Goal: Obtain resource: Download file/media

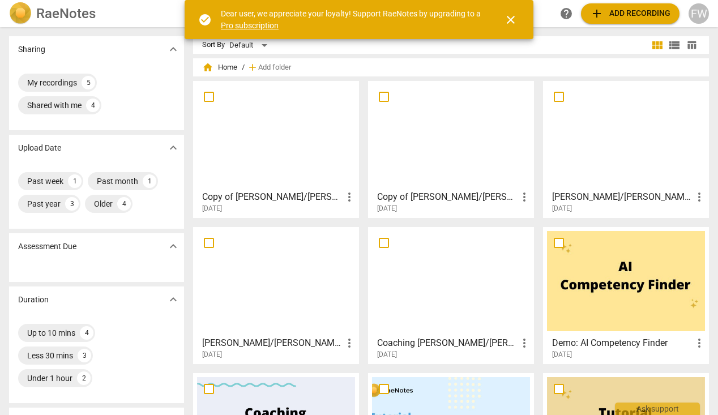
click at [613, 153] on div at bounding box center [626, 135] width 158 height 100
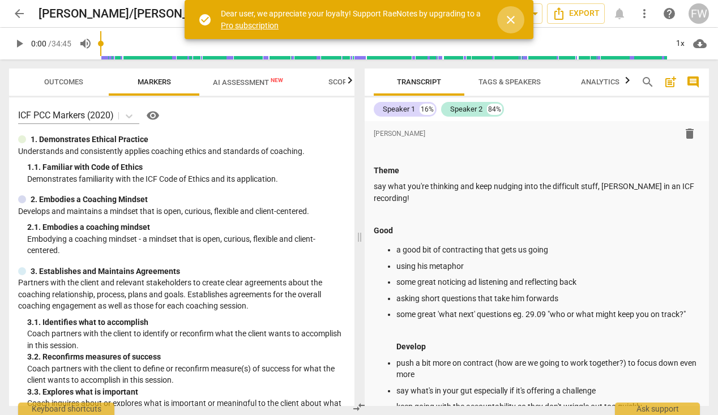
click at [508, 19] on span "close" at bounding box center [511, 20] width 14 height 14
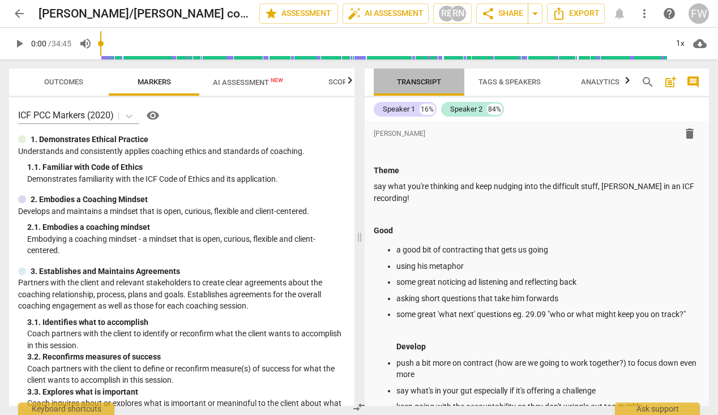
click at [414, 81] on span "Transcript" at bounding box center [419, 82] width 44 height 8
click at [233, 15] on span "edit" at bounding box center [240, 14] width 14 height 14
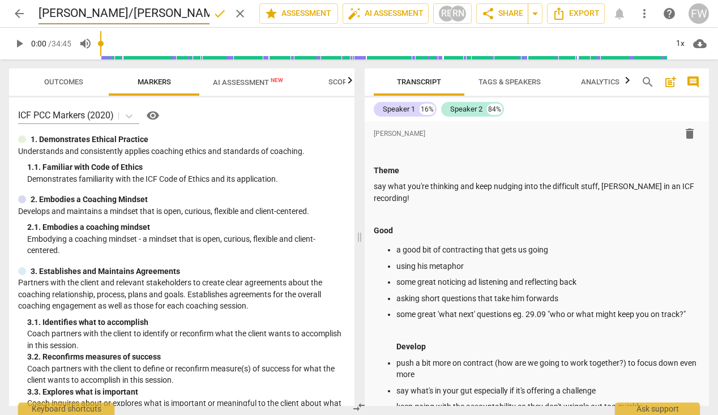
click at [70, 12] on input "[PERSON_NAME]/[PERSON_NAME] coaching" at bounding box center [123, 14] width 171 height 22
type input "[PERSON_NAME] and [PERSON_NAME] coaching"
click at [566, 14] on span "Export" at bounding box center [576, 14] width 48 height 14
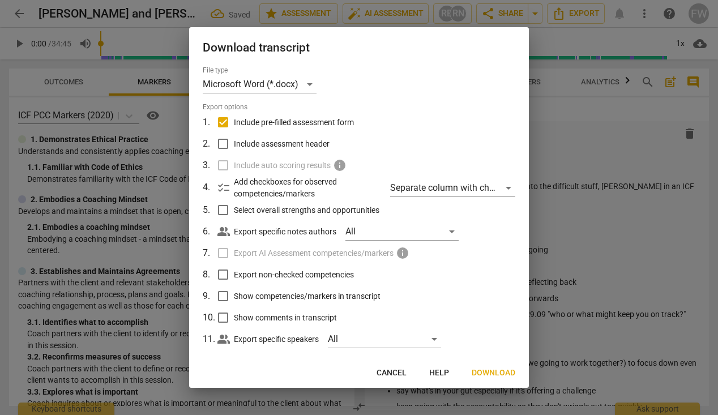
click at [408, 113] on label "Include pre-filled assessment form" at bounding box center [357, 122] width 297 height 22
click at [234, 113] on input "Include pre-filled assessment form" at bounding box center [223, 122] width 22 height 22
checkbox input "false"
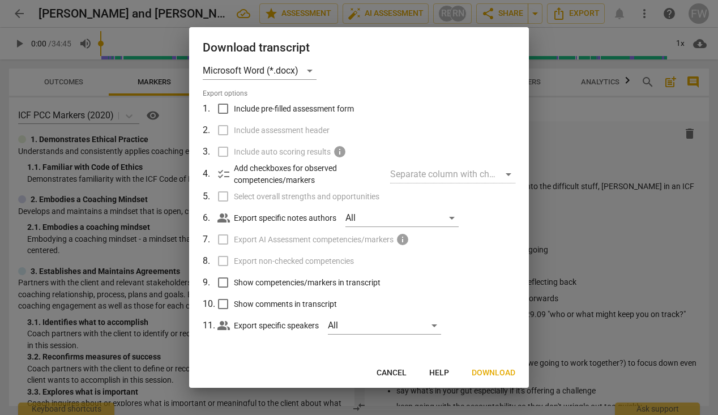
scroll to position [13, 0]
click at [489, 372] on span "Download" at bounding box center [493, 372] width 44 height 11
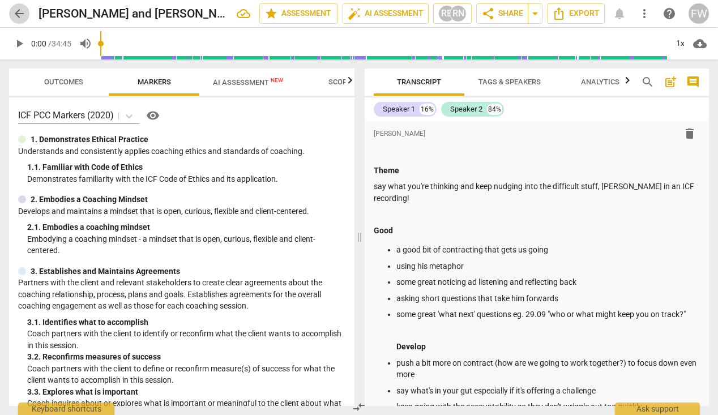
click at [18, 12] on span "arrow_back" at bounding box center [19, 14] width 14 height 14
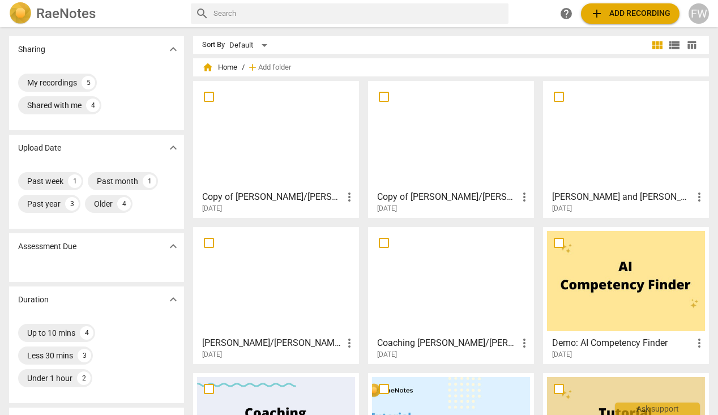
click at [260, 305] on div at bounding box center [276, 281] width 158 height 100
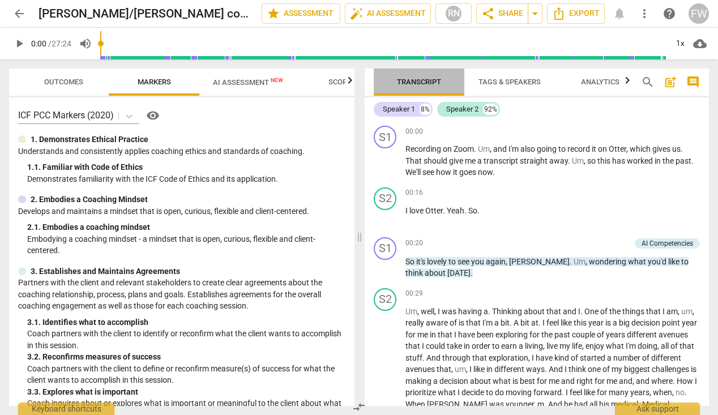
click at [414, 85] on span "Transcript" at bounding box center [419, 82] width 44 height 8
click at [235, 11] on span "edit" at bounding box center [242, 14] width 14 height 14
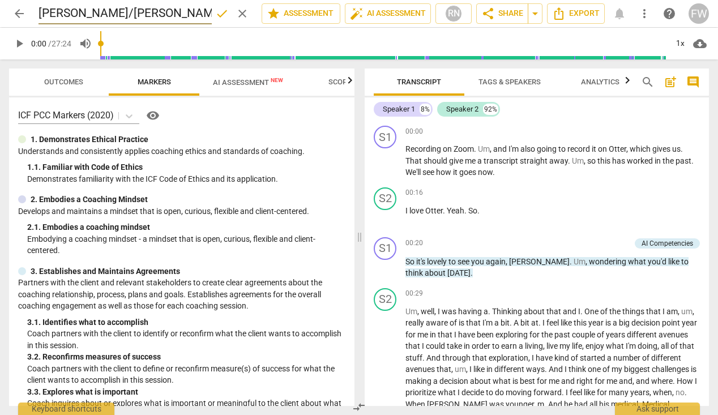
click at [81, 12] on input "[PERSON_NAME]/[PERSON_NAME] coaching" at bounding box center [124, 14] width 173 height 22
type input "[PERSON_NAME] and [PERSON_NAME] coaching"
click at [577, 13] on span "Export" at bounding box center [576, 14] width 48 height 14
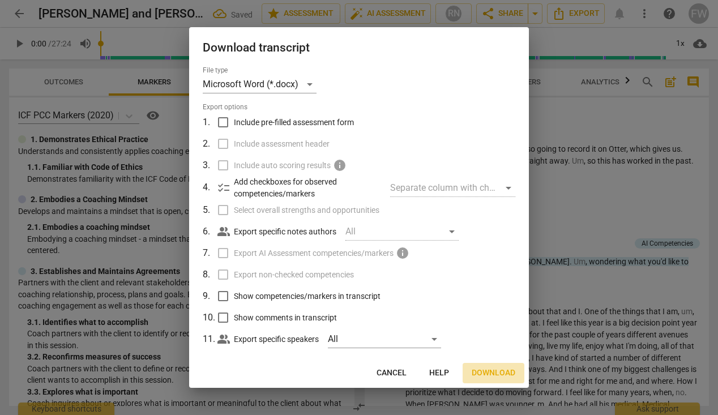
click at [496, 371] on span "Download" at bounding box center [493, 372] width 44 height 11
